Goal: Information Seeking & Learning: Learn about a topic

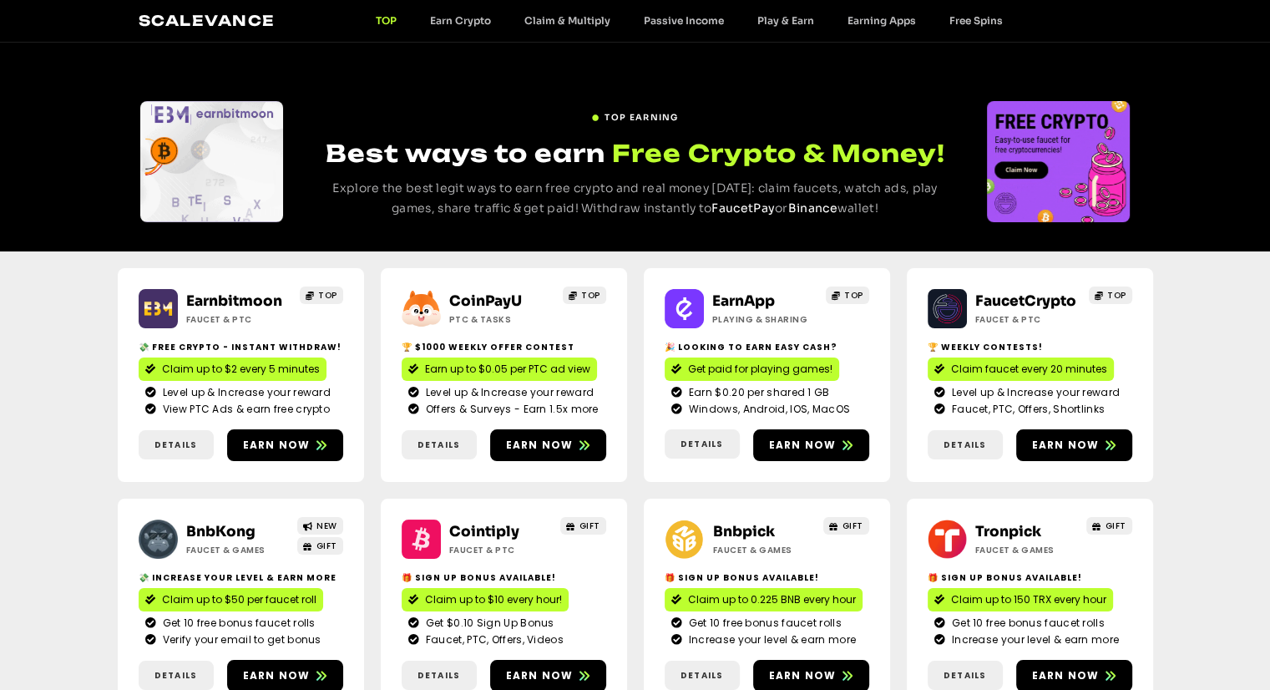
drag, startPoint x: 0, startPoint y: 0, endPoint x: 270, endPoint y: 196, distance: 333.6
click at [270, 196] on div "Slides" at bounding box center [211, 161] width 143 height 121
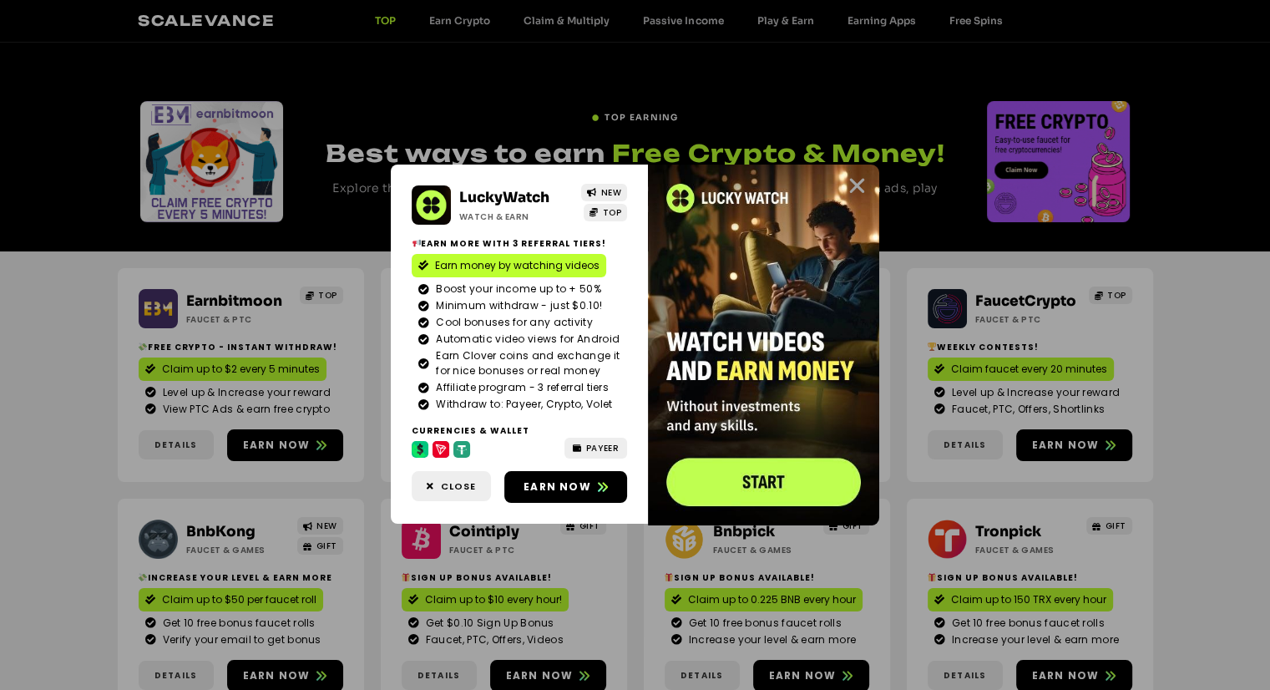
click at [861, 185] on icon "Close" at bounding box center [857, 185] width 21 height 21
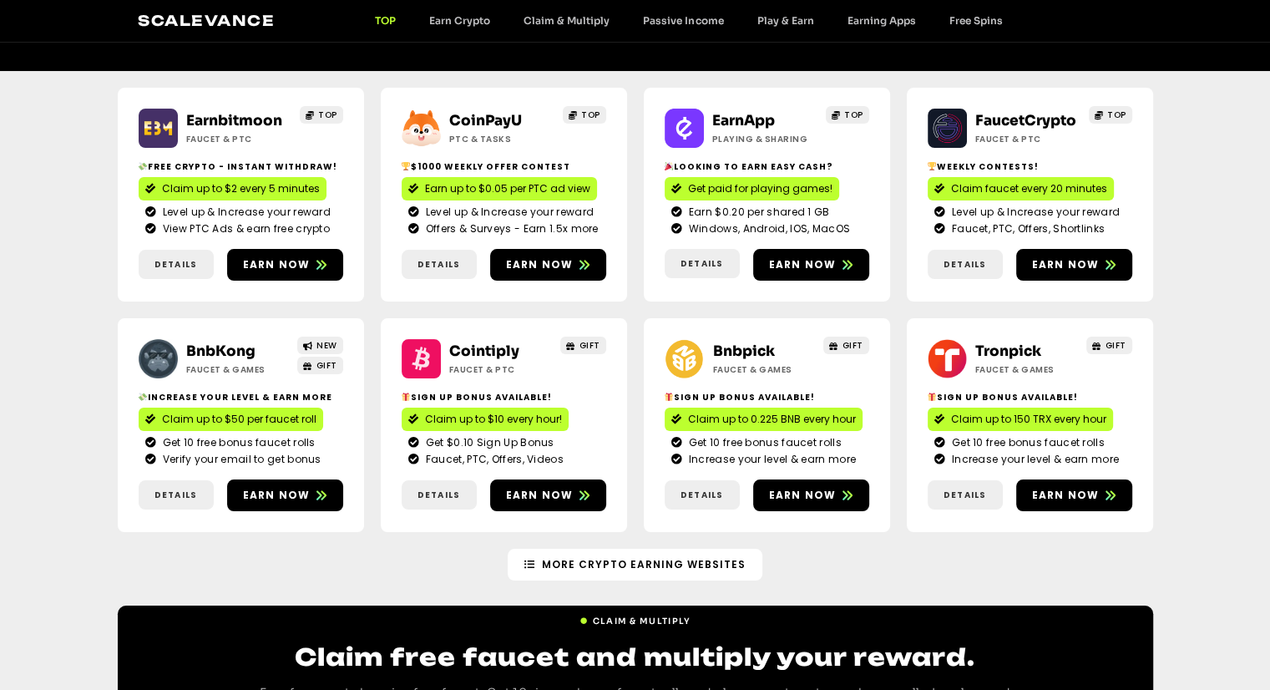
scroll to position [184, 0]
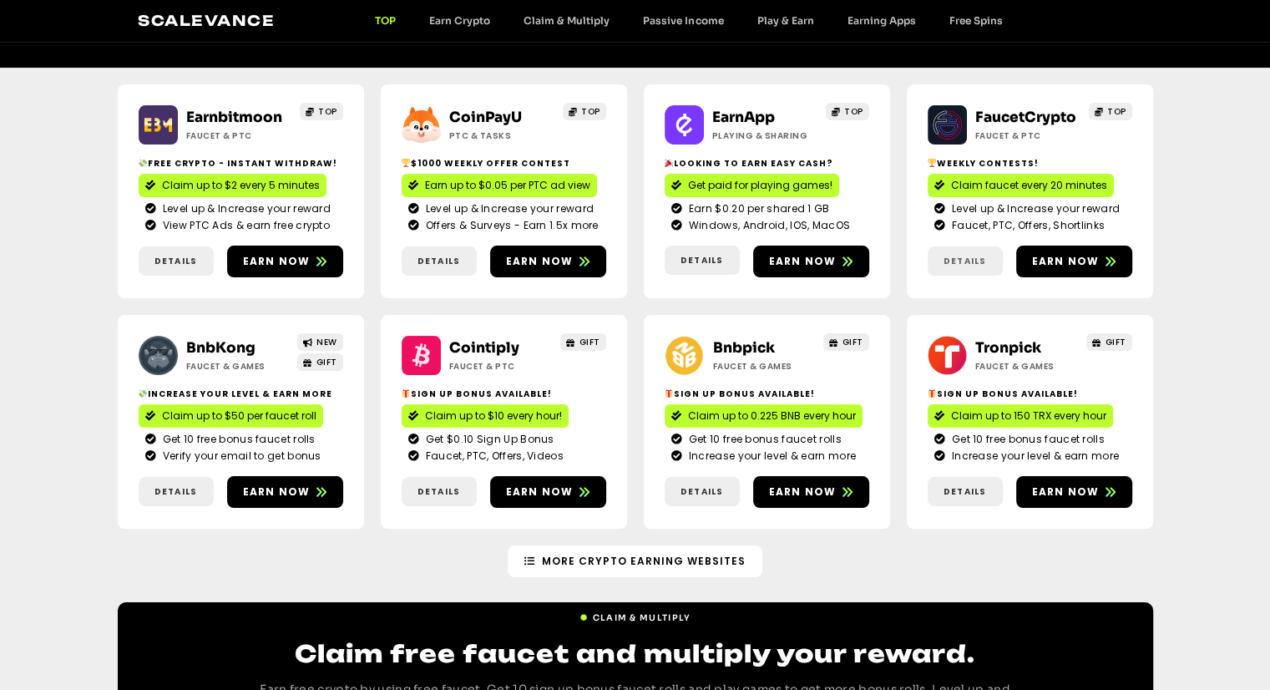
click at [966, 264] on span "Details" at bounding box center [965, 261] width 43 height 13
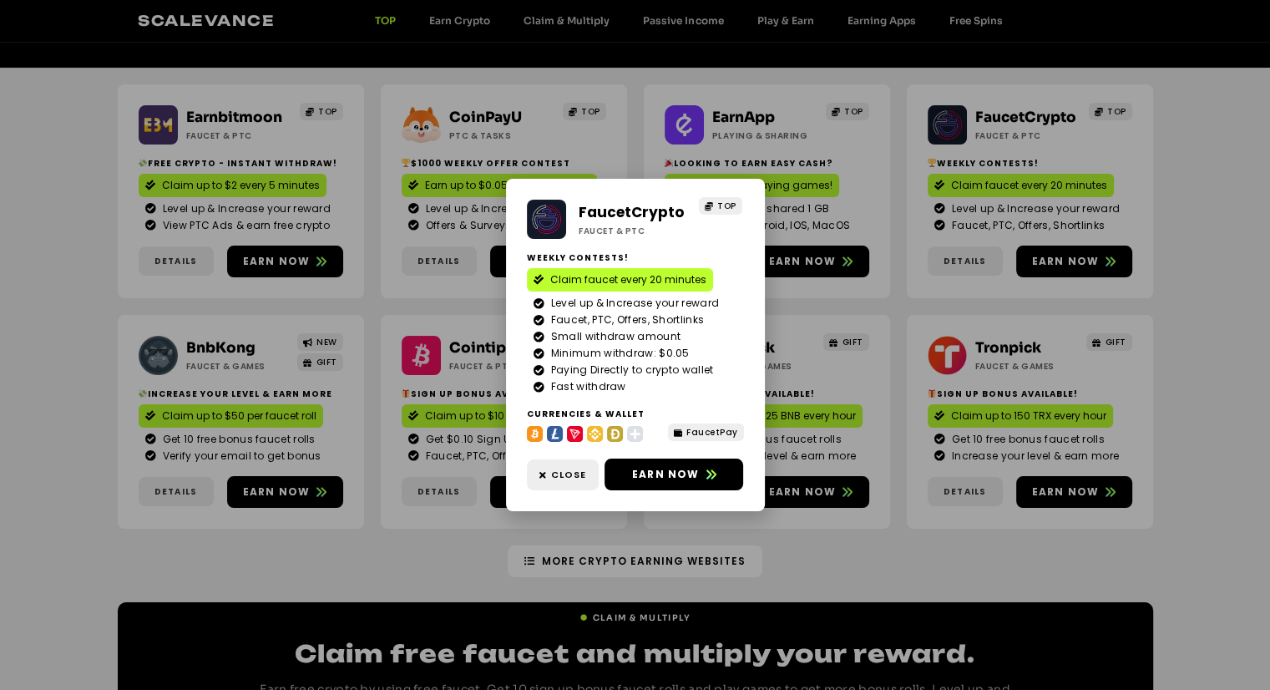
click at [909, 285] on div "FaucetCrypto Faucet & PTC TOP Weekly contests! Claim faucet every 20 minutes Le…" at bounding box center [635, 345] width 1270 height 690
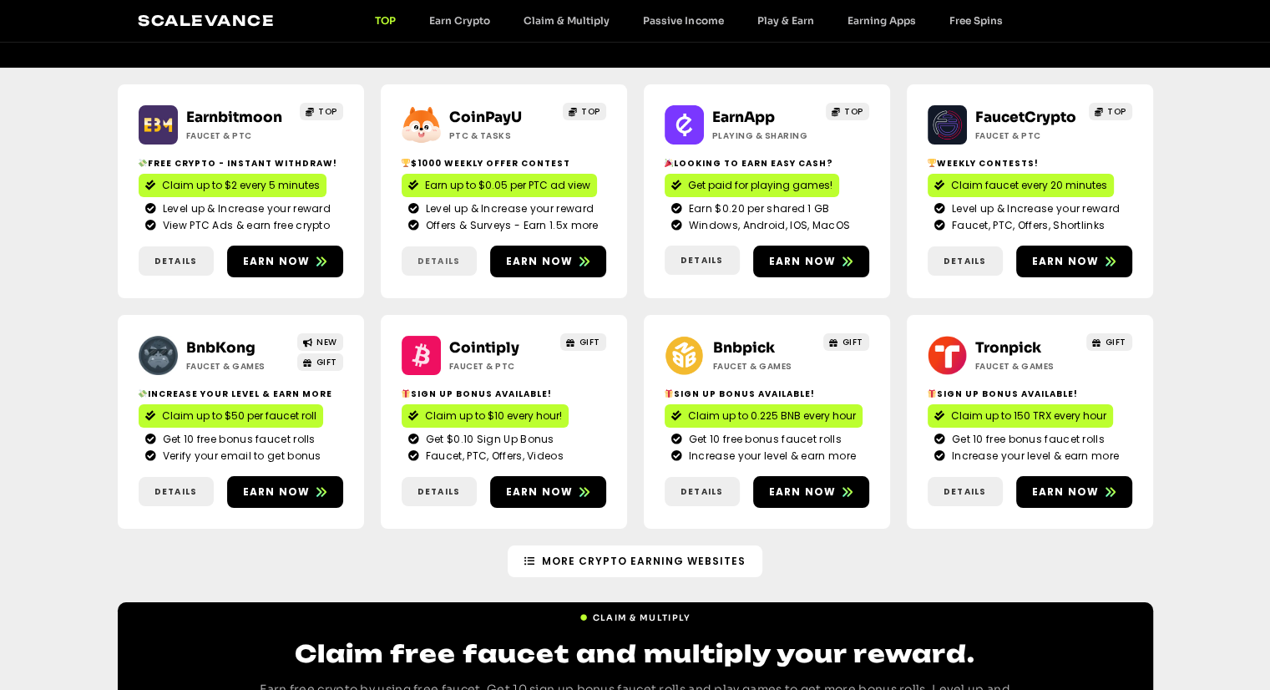
click at [431, 256] on span "Details" at bounding box center [439, 261] width 43 height 13
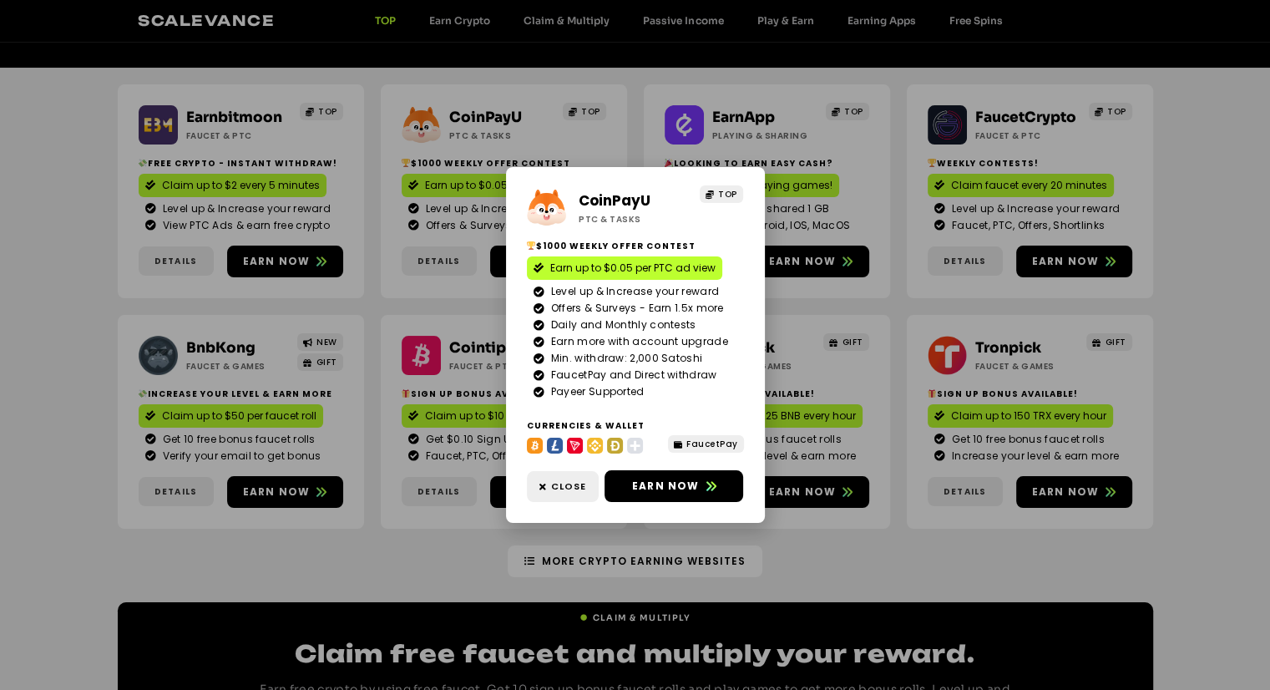
click at [898, 271] on div "CoinPayU ptc & Tasks TOP $1000 Weekly Offer contest Earn up to $0.05 per PTC ad…" at bounding box center [635, 345] width 1270 height 690
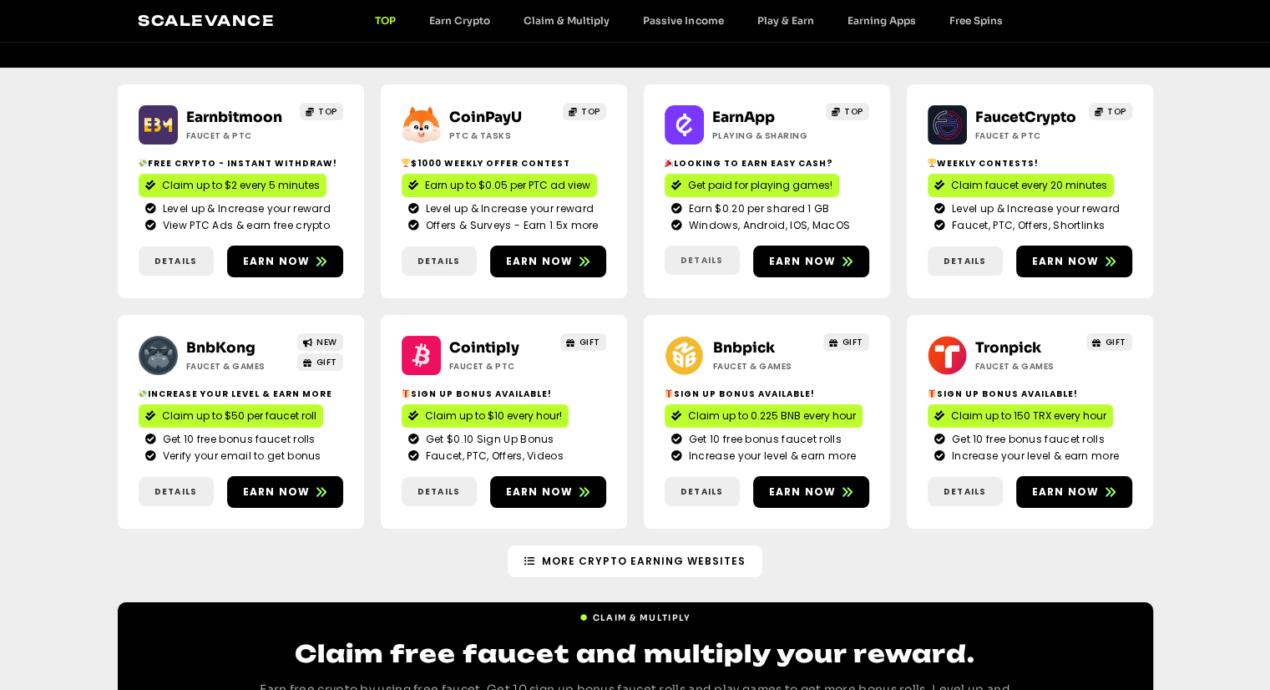
click at [698, 261] on span "Details" at bounding box center [702, 260] width 43 height 13
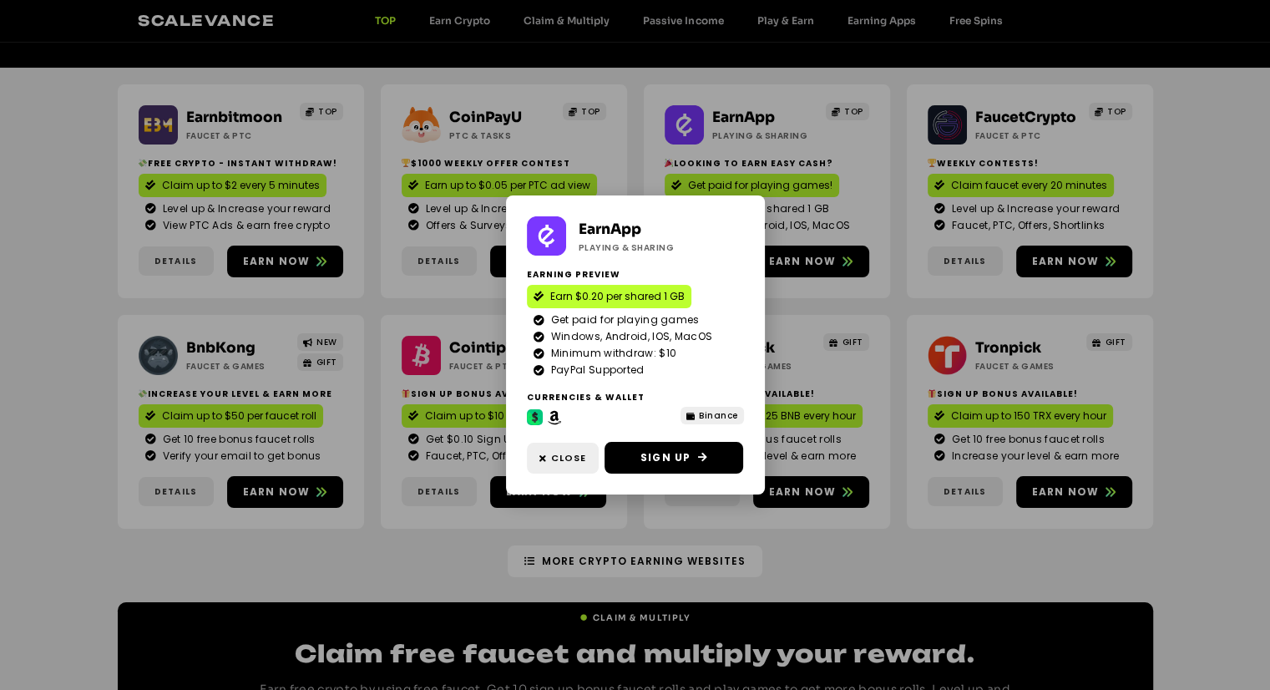
click at [900, 312] on div "EarnApp Playing & Sharing Earning preview Earn $0.20 per shared 1 GB Get paid f…" at bounding box center [635, 345] width 1270 height 690
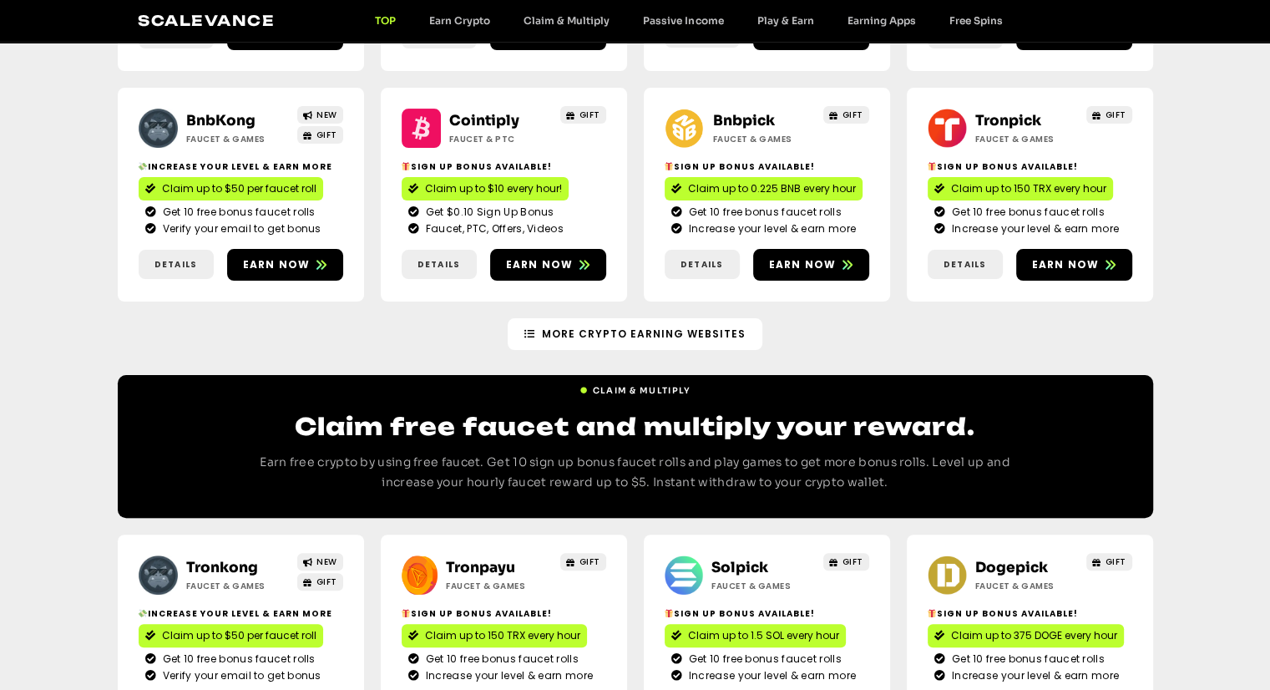
scroll to position [428, 0]
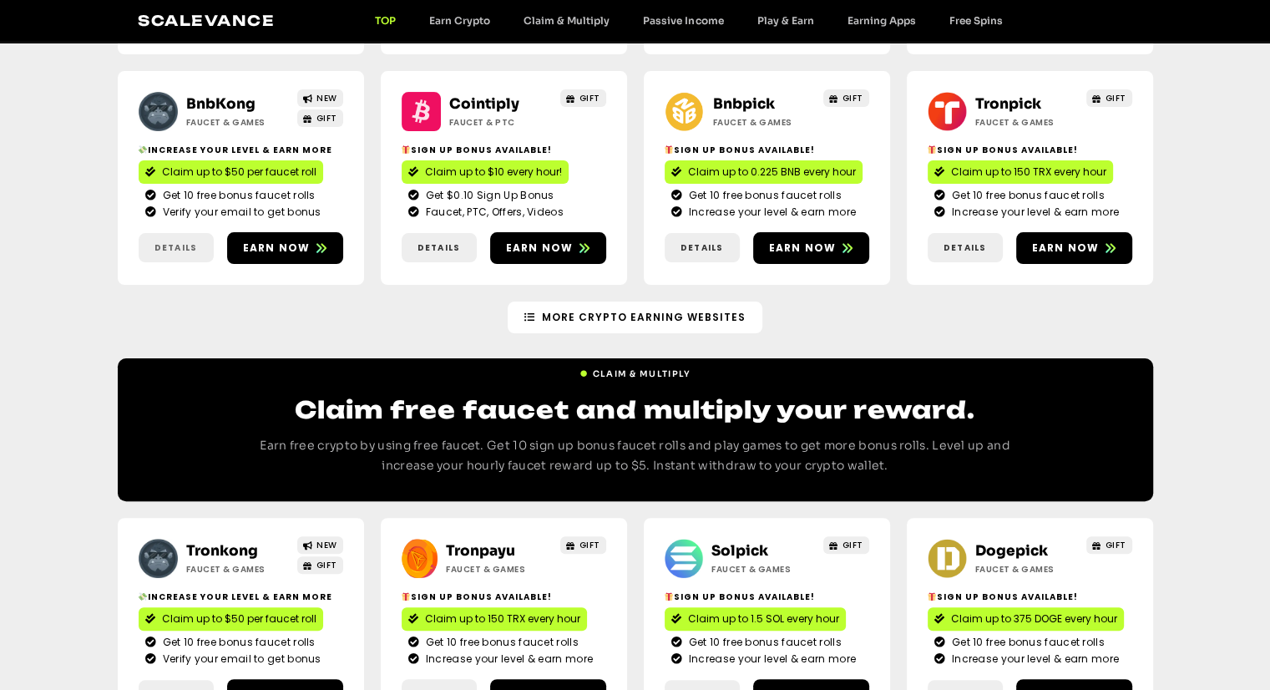
click at [167, 251] on span "Details" at bounding box center [176, 247] width 43 height 13
click at [175, 251] on span "Details" at bounding box center [176, 247] width 43 height 13
click at [174, 257] on link "Details" at bounding box center [176, 247] width 75 height 29
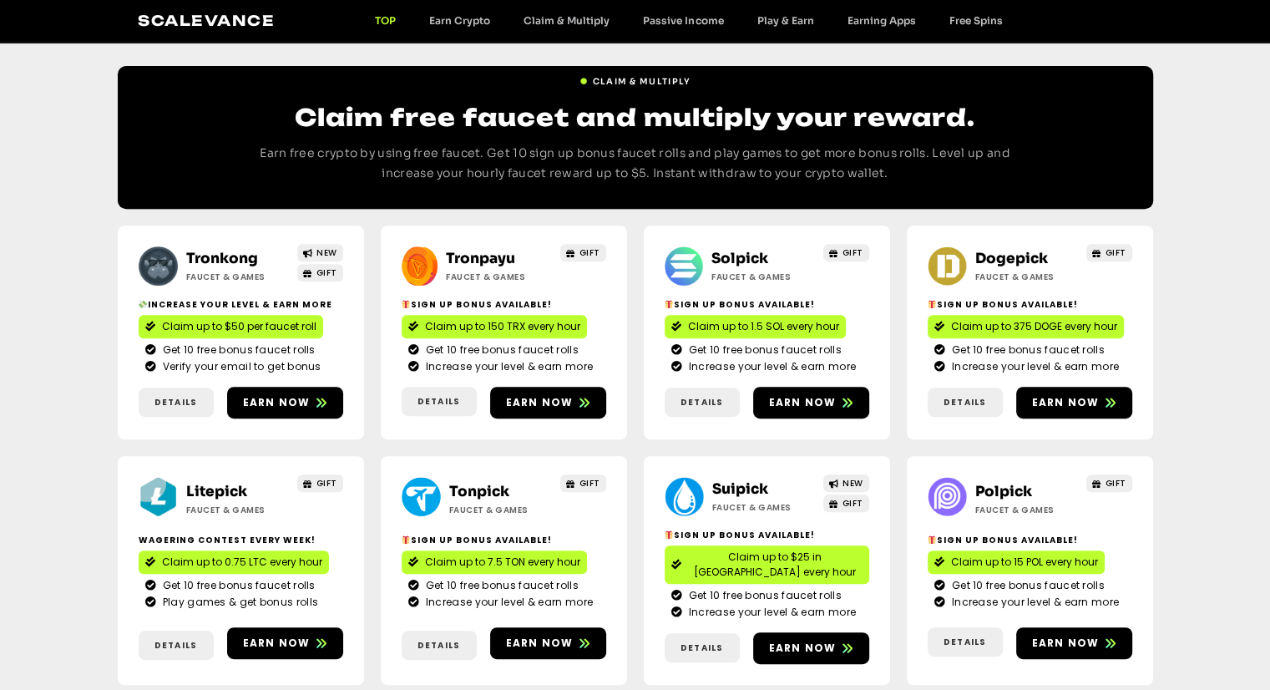
scroll to position [728, 0]
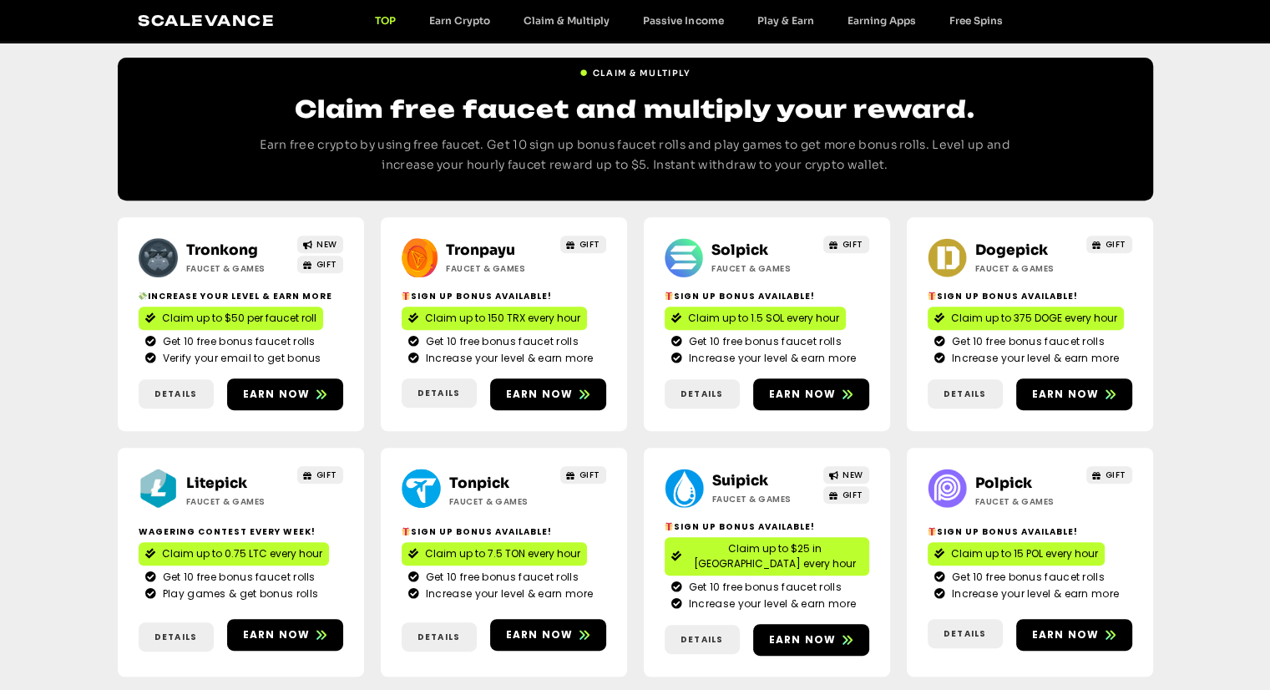
click at [505, 591] on span "Increase your level & earn more" at bounding box center [507, 593] width 171 height 15
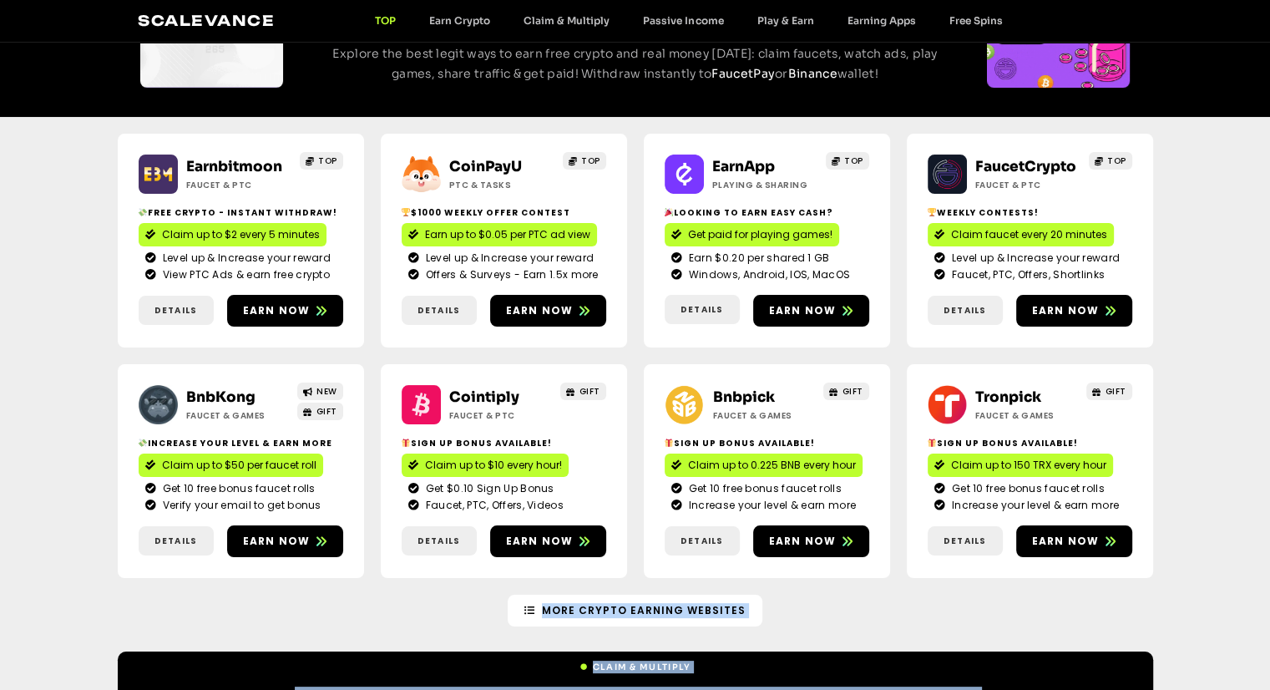
scroll to position [127, 0]
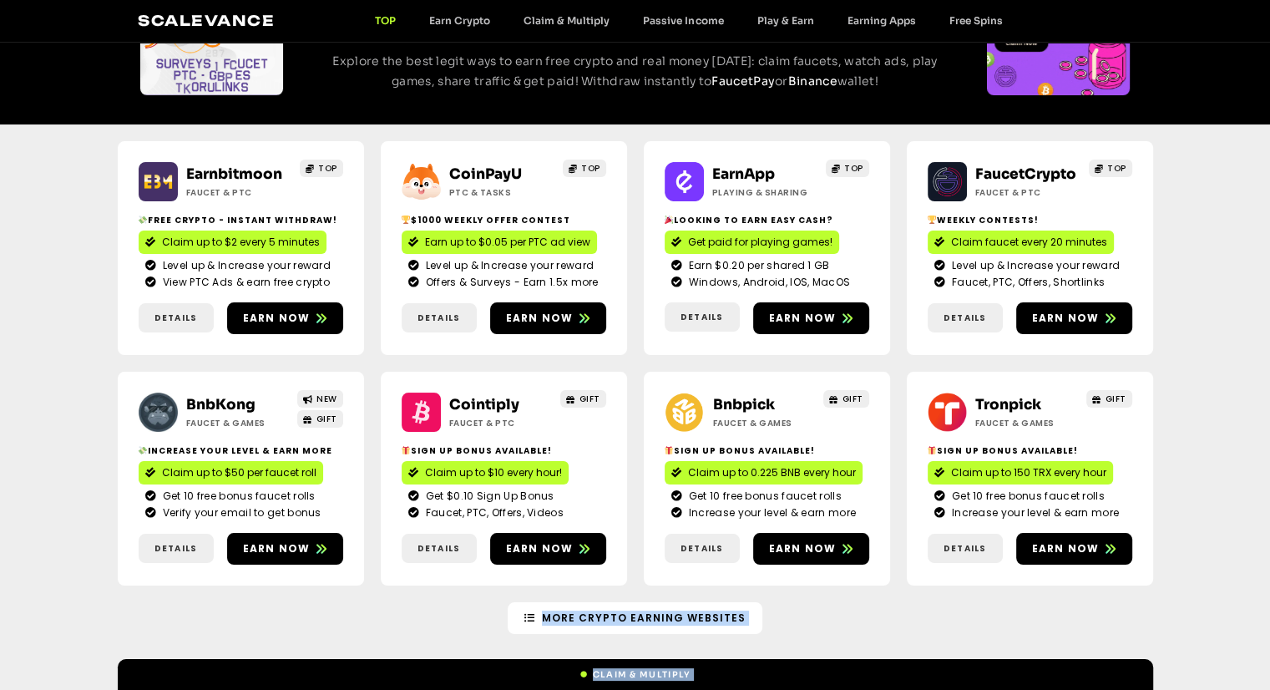
drag, startPoint x: 505, startPoint y: 591, endPoint x: 506, endPoint y: 601, distance: 10.1
click at [1231, 478] on div "Earnbitmoon Faucet & PTC TOP Free crypto - Instant withdraw! Claim up to $2 eve…" at bounding box center [635, 363] width 1270 height 478
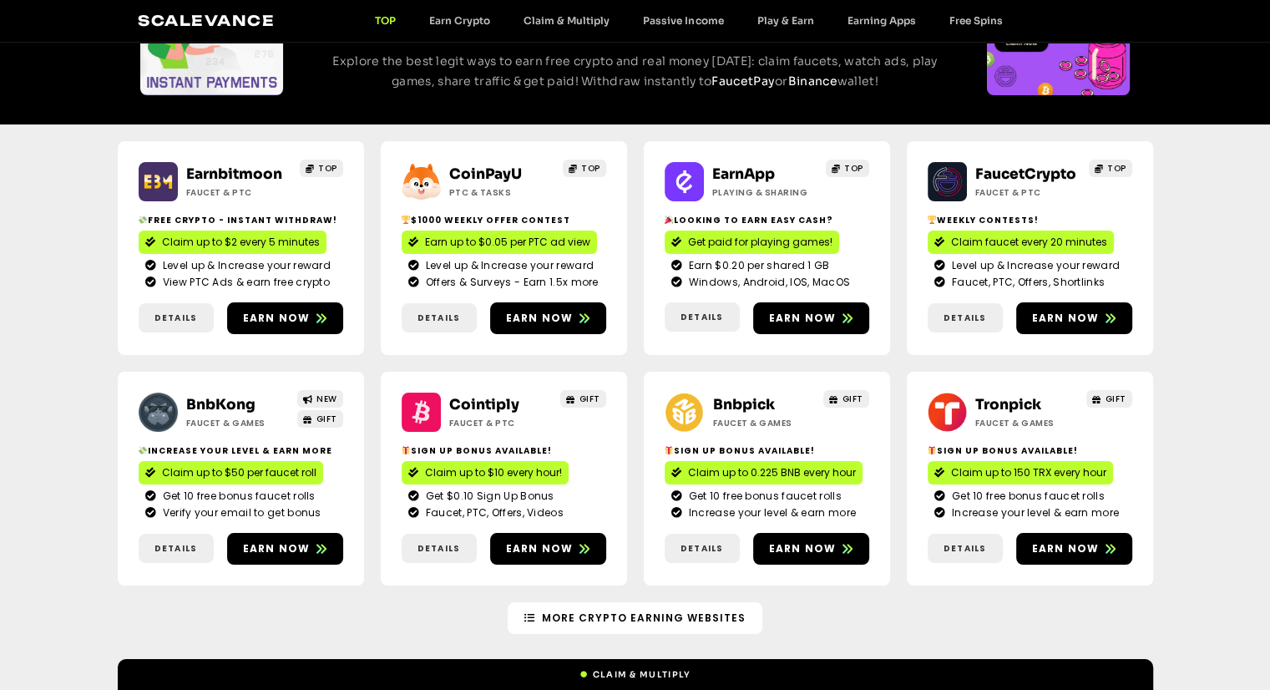
click at [718, 438] on div "Bnbpick Faucet & Games GIFT Sign Up Bonus Available! Claim up to 0.225 BNB ever…" at bounding box center [767, 479] width 246 height 214
click at [294, 547] on span "Earn now" at bounding box center [277, 548] width 68 height 15
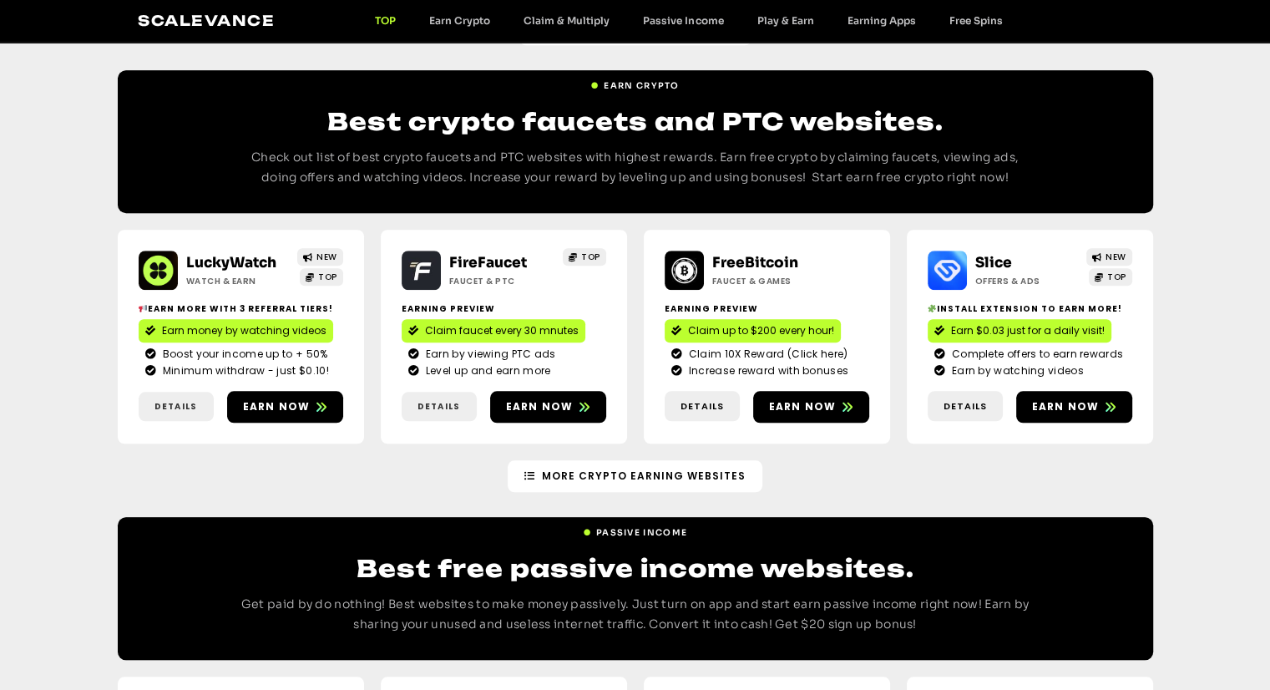
scroll to position [1442, 0]
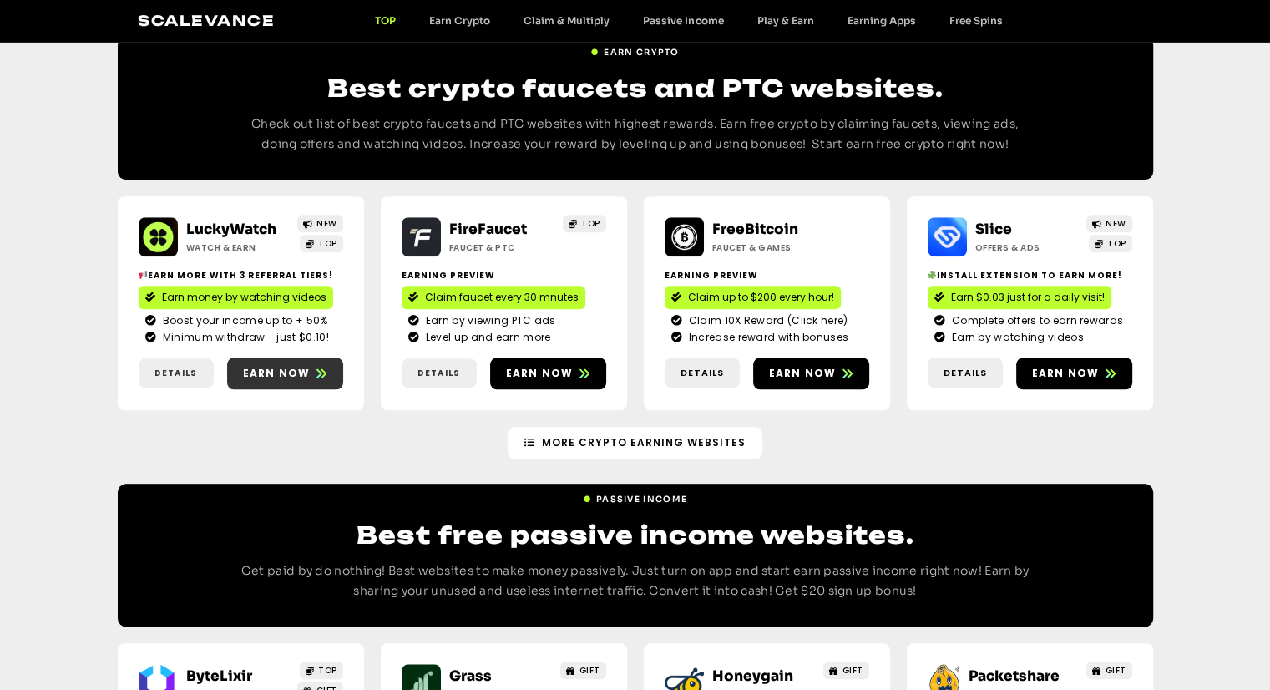
click at [277, 366] on span "Earn now" at bounding box center [277, 373] width 68 height 15
click at [698, 366] on span "Details" at bounding box center [702, 373] width 43 height 14
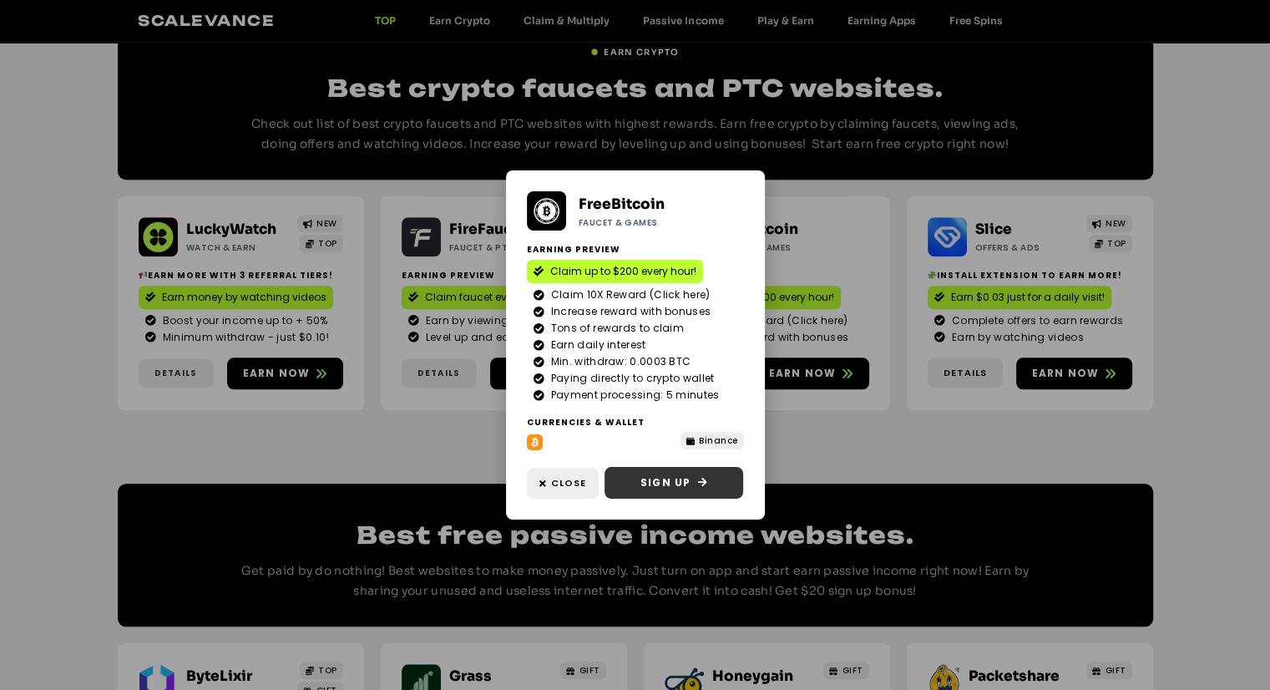
click at [636, 483] on span "Sign Up" at bounding box center [674, 482] width 109 height 15
click at [879, 450] on div "FreeBitcoin Faucet & Games Earning Preview Claim up to $200 every hour! Claim 1…" at bounding box center [635, 345] width 1270 height 690
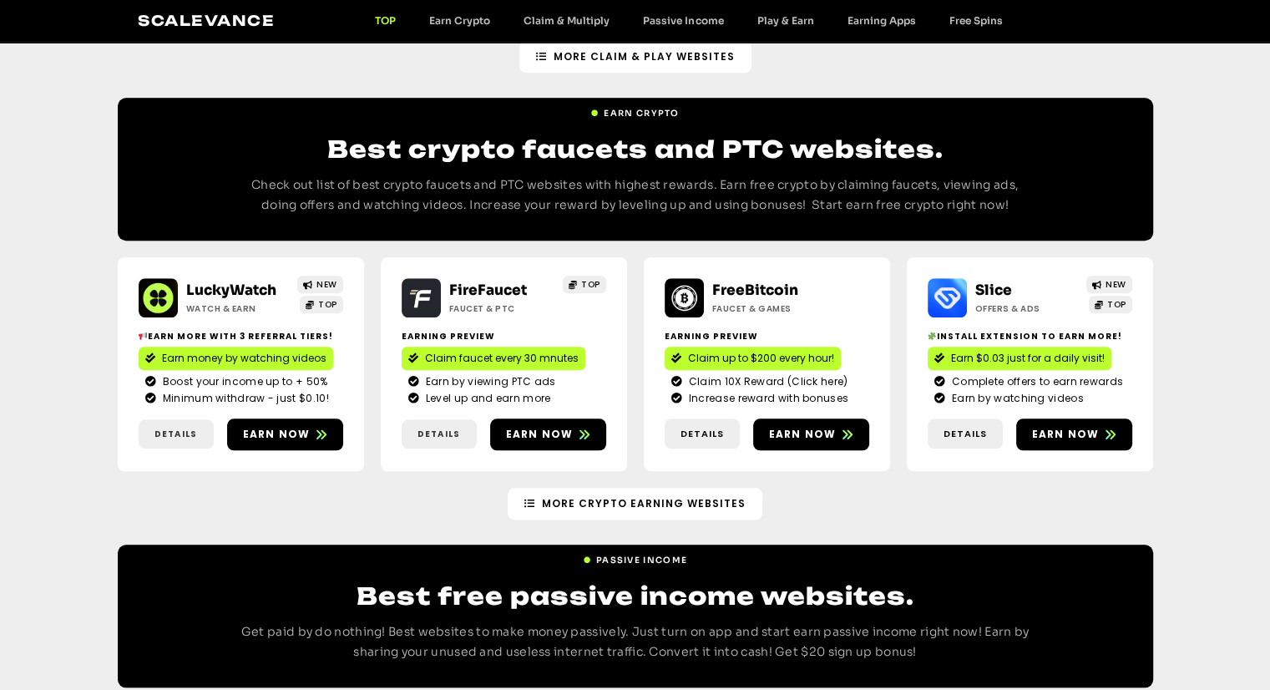
scroll to position [1347, 0]
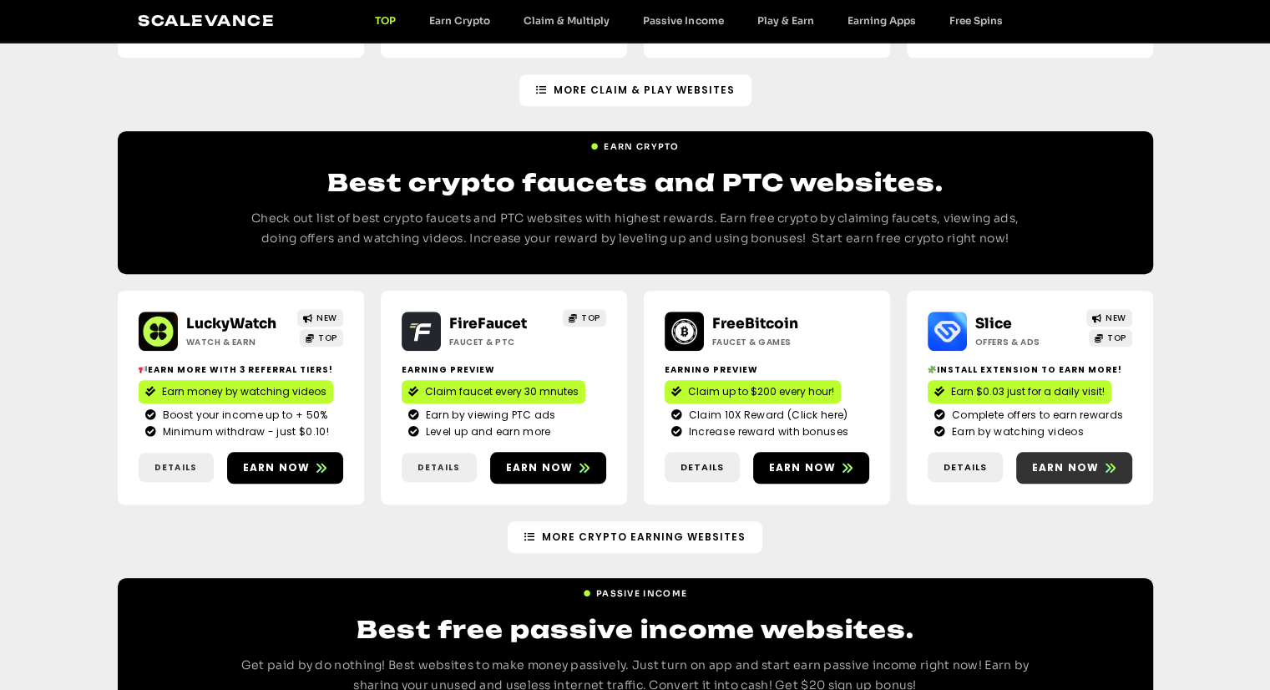
click at [1022, 460] on span "Earn now" at bounding box center [1074, 467] width 116 height 15
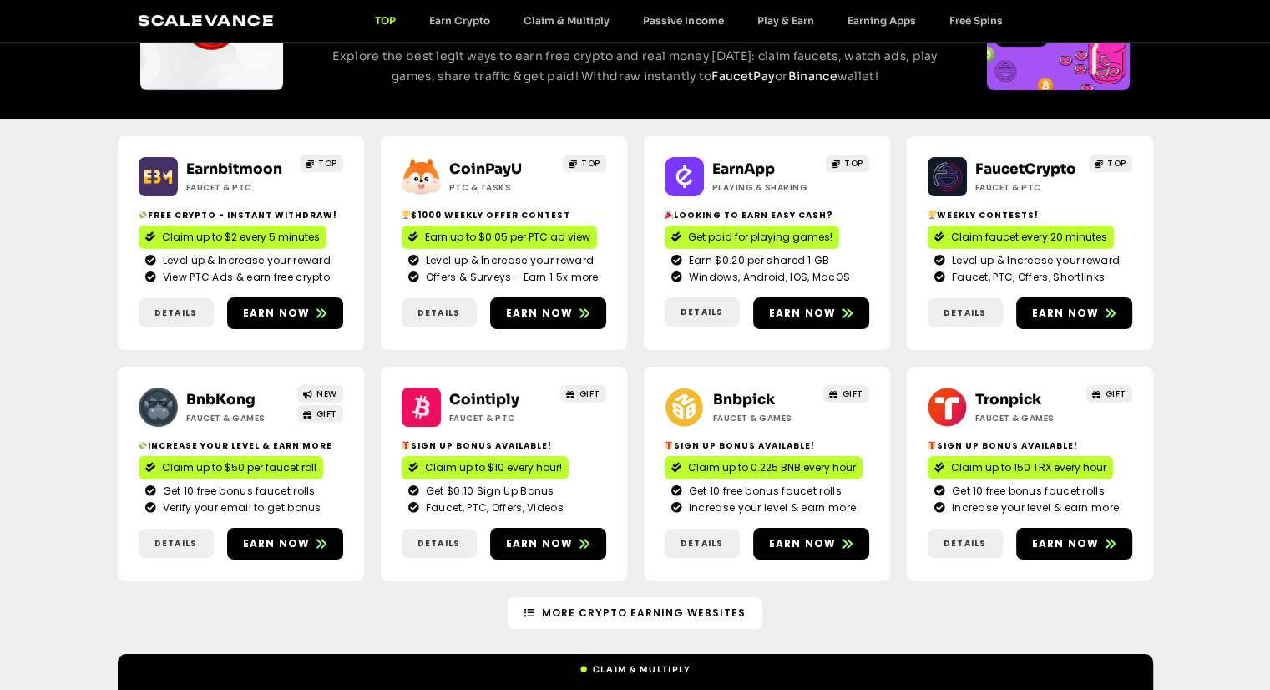
scroll to position [114, 0]
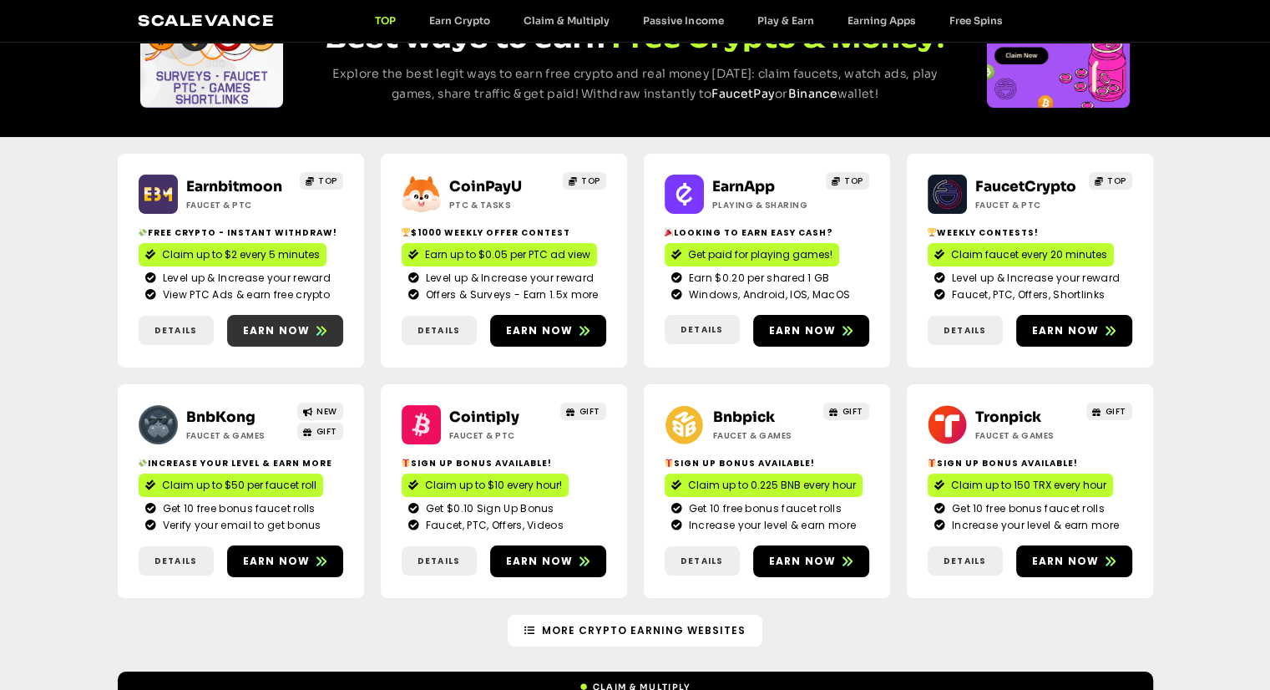
click at [283, 332] on span "Earn now" at bounding box center [277, 330] width 68 height 15
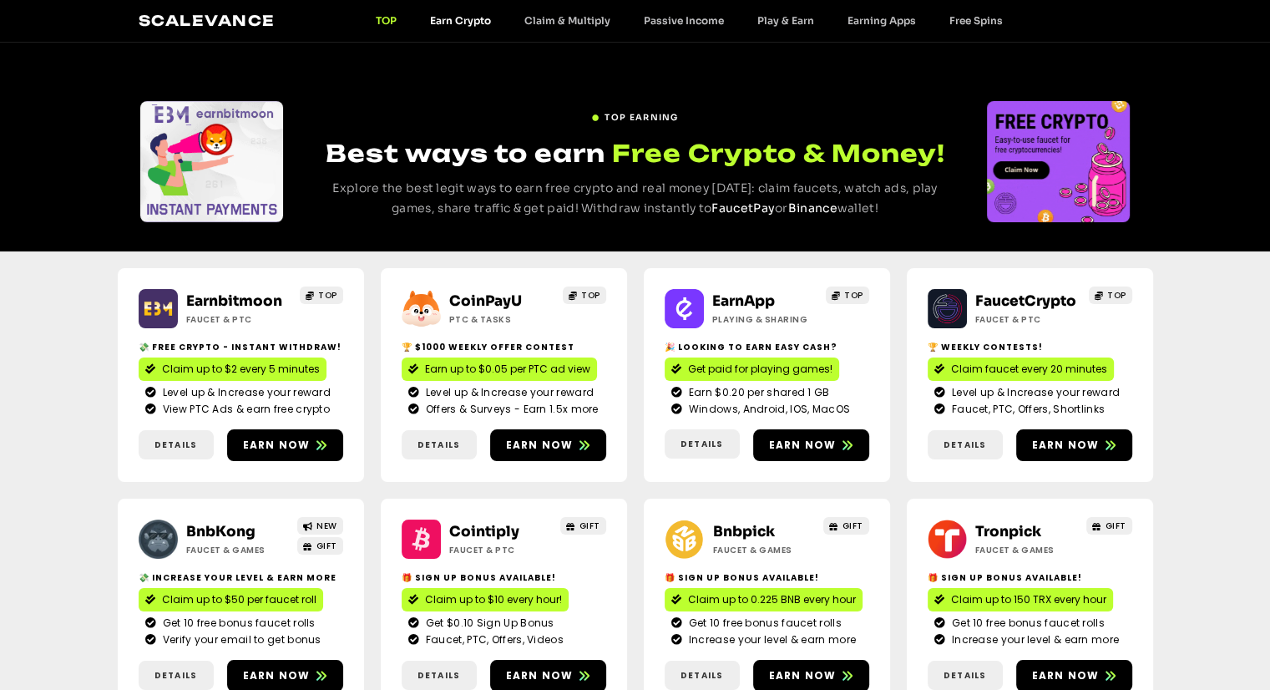
click at [468, 18] on link "Earn Crypto" at bounding box center [460, 20] width 94 height 13
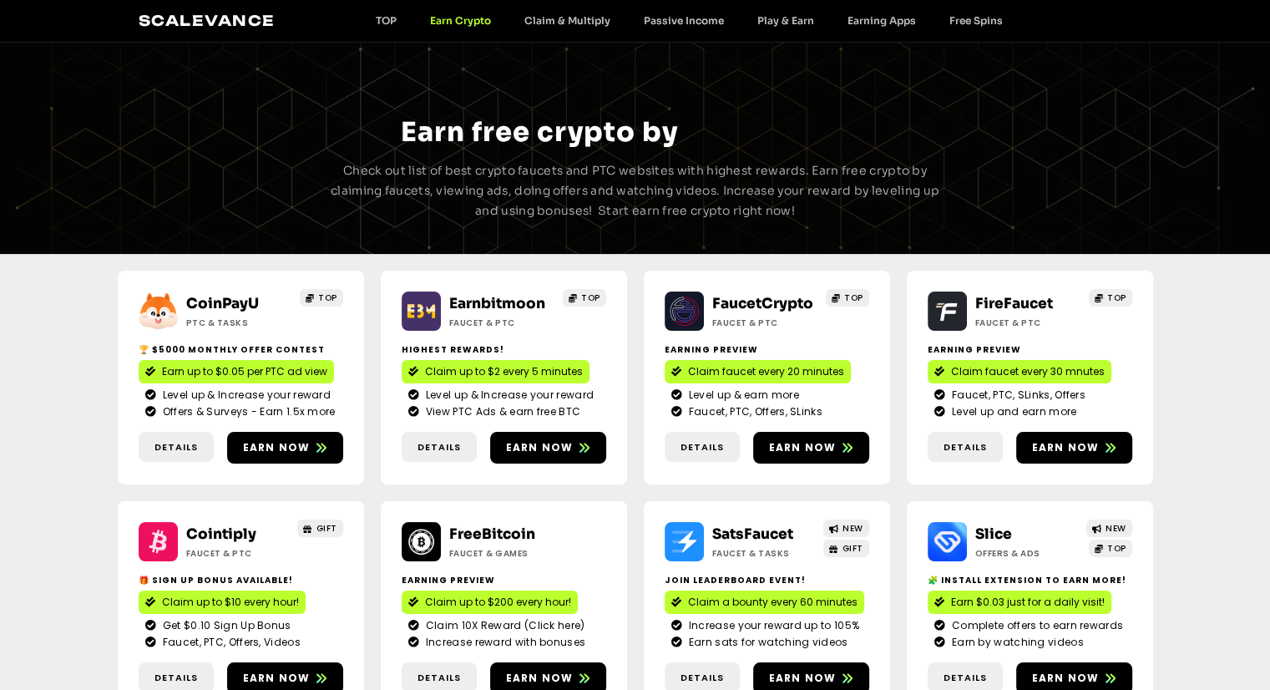
click at [384, 13] on div "Scalevance TOP Earn Crypto Claim & Multiply Passive Income Play & Earn Earning …" at bounding box center [636, 21] width 994 height 22
click at [381, 23] on link "TOP" at bounding box center [385, 20] width 54 height 13
